Goal: Transaction & Acquisition: Book appointment/travel/reservation

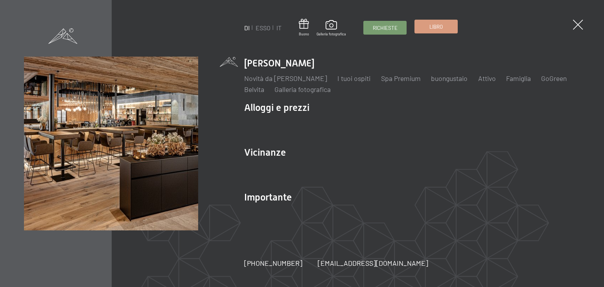
click at [438, 28] on font "Libro" at bounding box center [436, 27] width 13 height 6
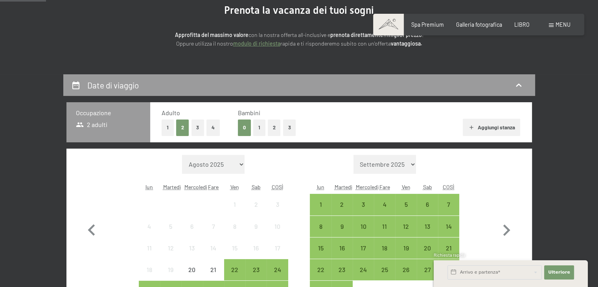
scroll to position [79, 0]
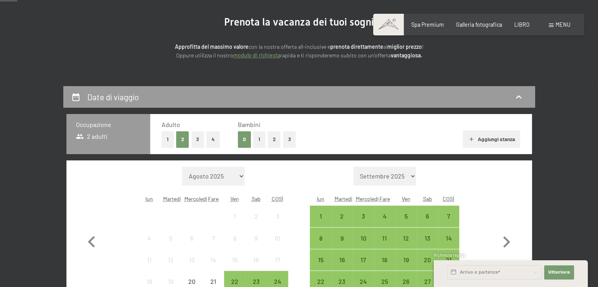
click at [276, 144] on button "2" at bounding box center [274, 139] width 13 height 16
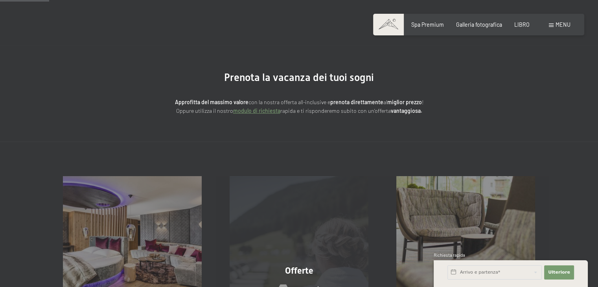
scroll to position [0, 0]
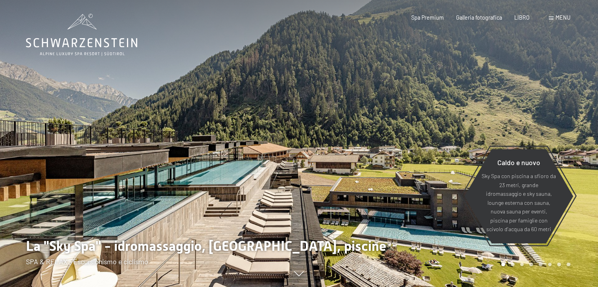
click at [561, 14] on div "menu" at bounding box center [560, 18] width 22 height 8
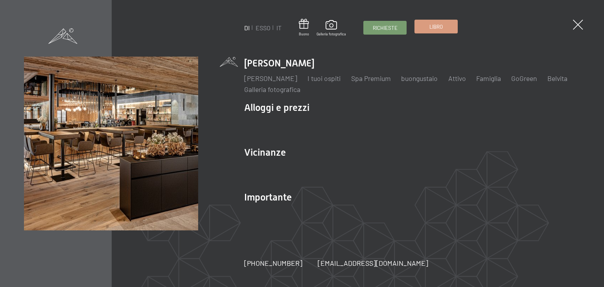
click at [434, 27] on font "Libro" at bounding box center [436, 27] width 13 height 6
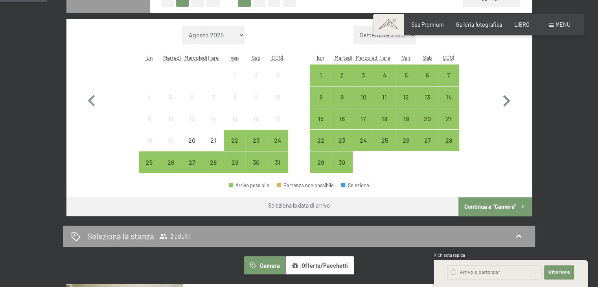
scroll to position [142, 0]
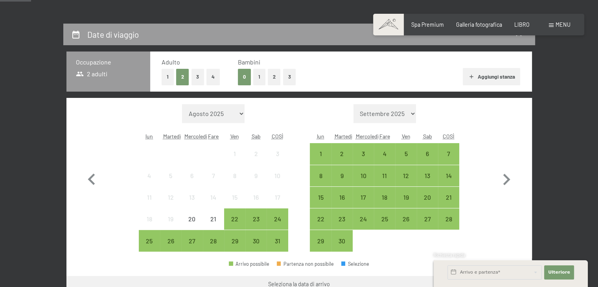
click at [393, 110] on select "Settembre 2025 Ottobre 2025 Novembre 2025 Dicembre 2025 Gennaio 2026 Febbraio 2…" at bounding box center [385, 113] width 63 height 19
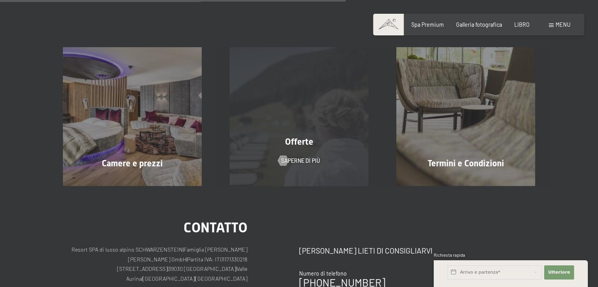
scroll to position [0, 0]
